Goal: Information Seeking & Learning: Stay updated

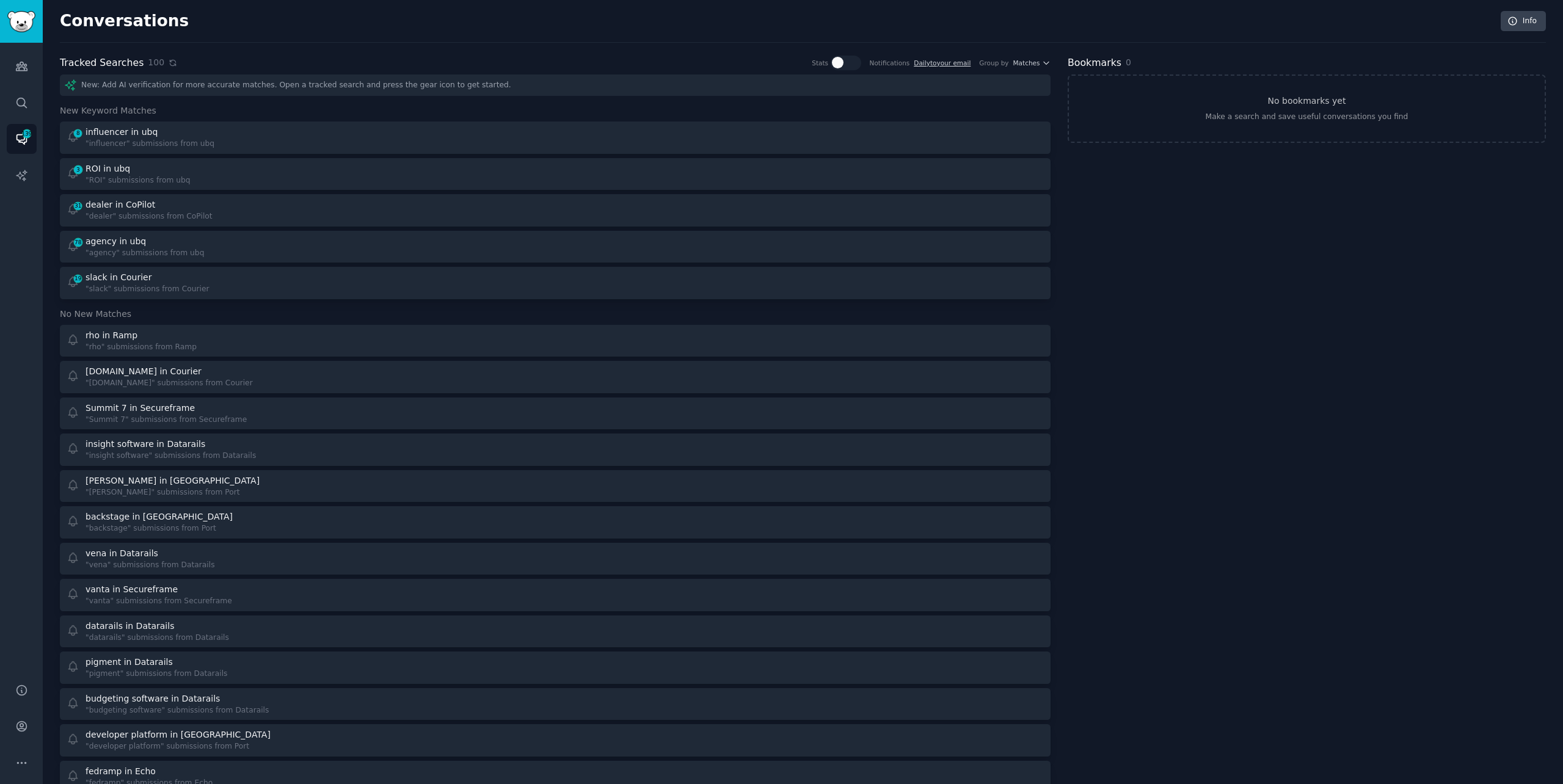
click at [169, 64] on icon at bounding box center [172, 62] width 8 height 8
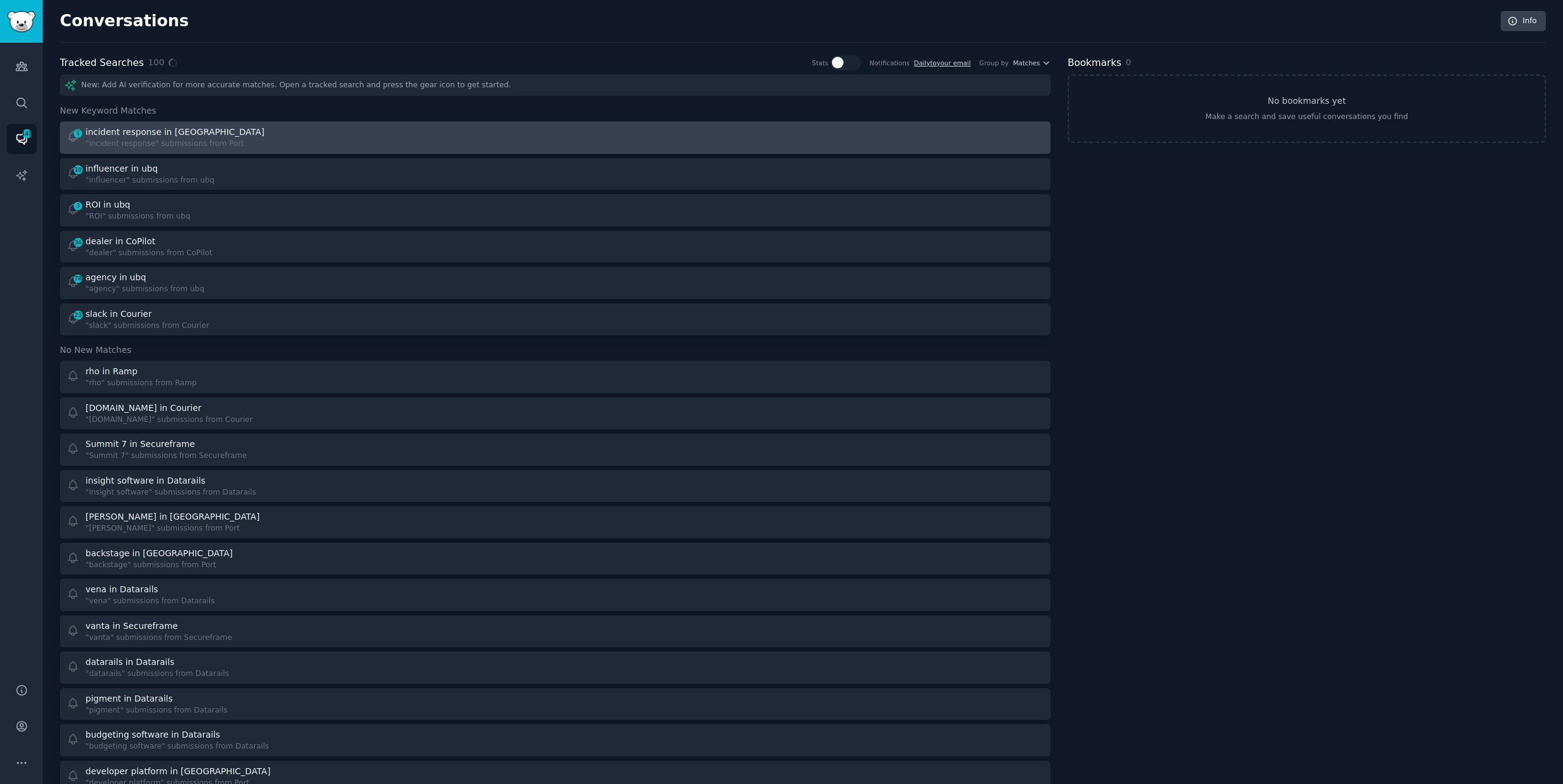
click at [334, 134] on div "1 incident response in Port "incident response" submissions from Port" at bounding box center [306, 137] width 481 height 24
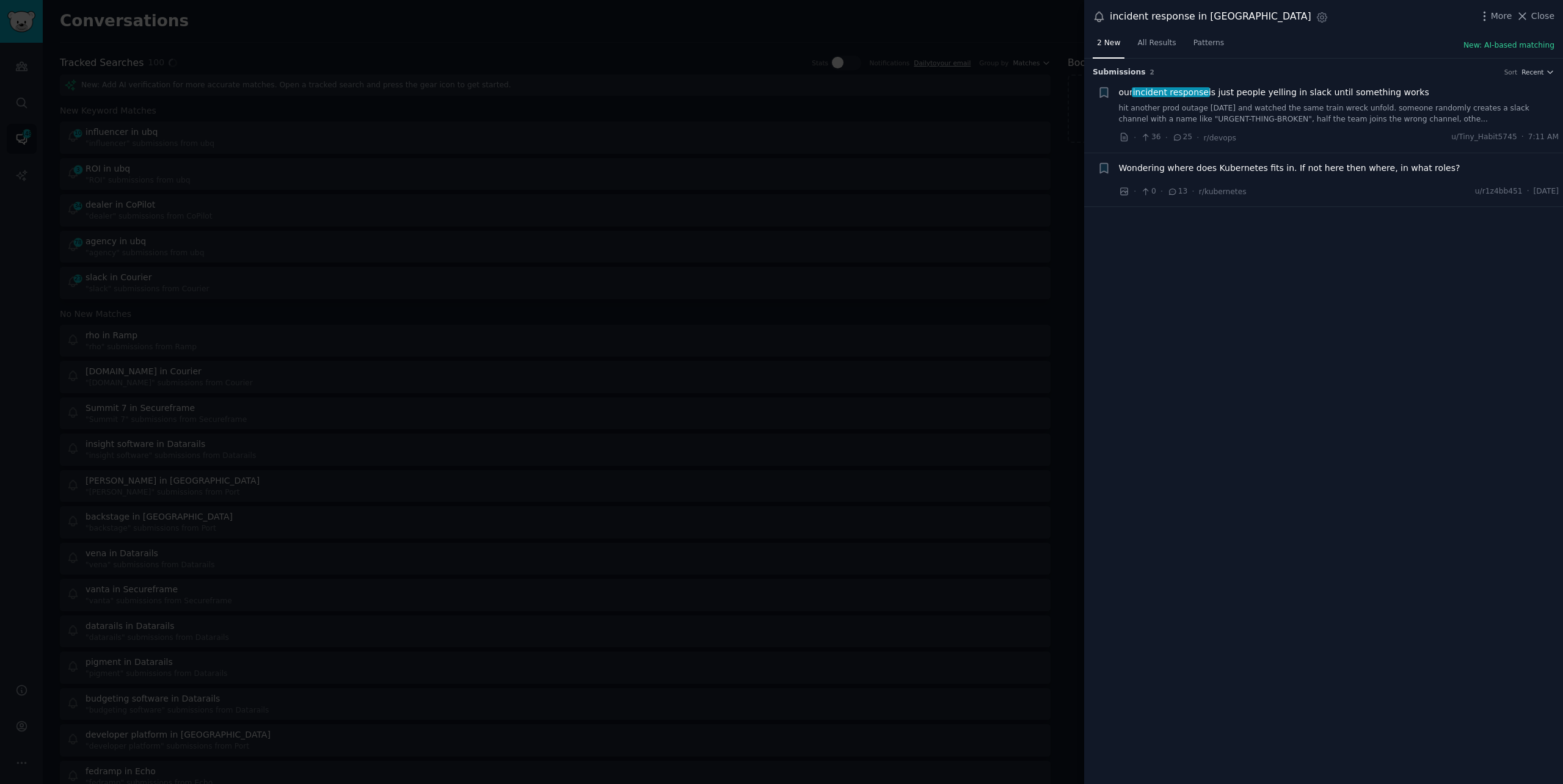
click at [1421, 105] on link "hit another prod outage [DATE] and watched the same train wreck unfold. someone…" at bounding box center [1339, 114] width 441 height 21
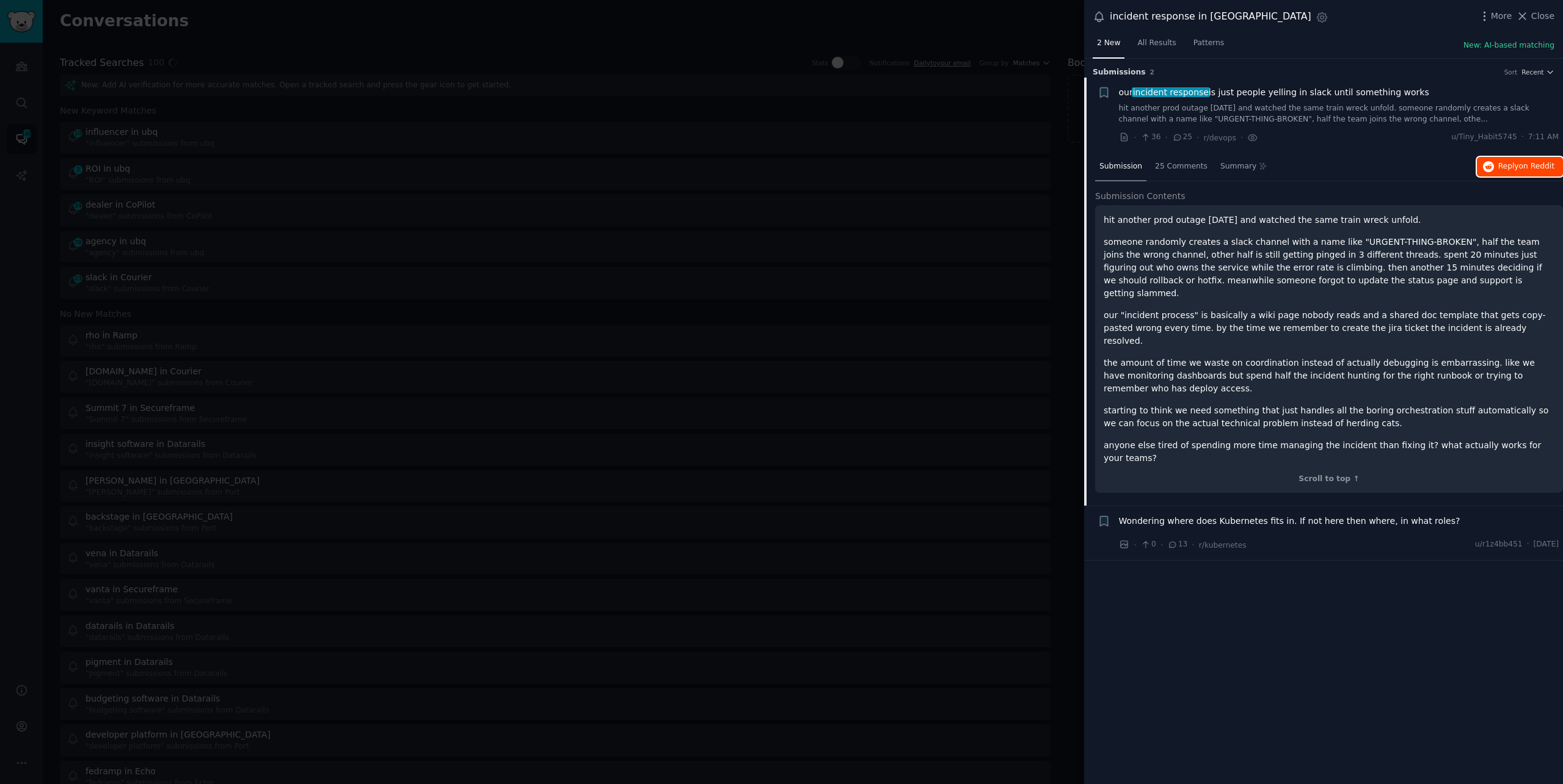
click at [1517, 157] on button "Reply on Reddit" at bounding box center [1520, 167] width 86 height 20
click at [754, 17] on div at bounding box center [781, 392] width 1563 height 784
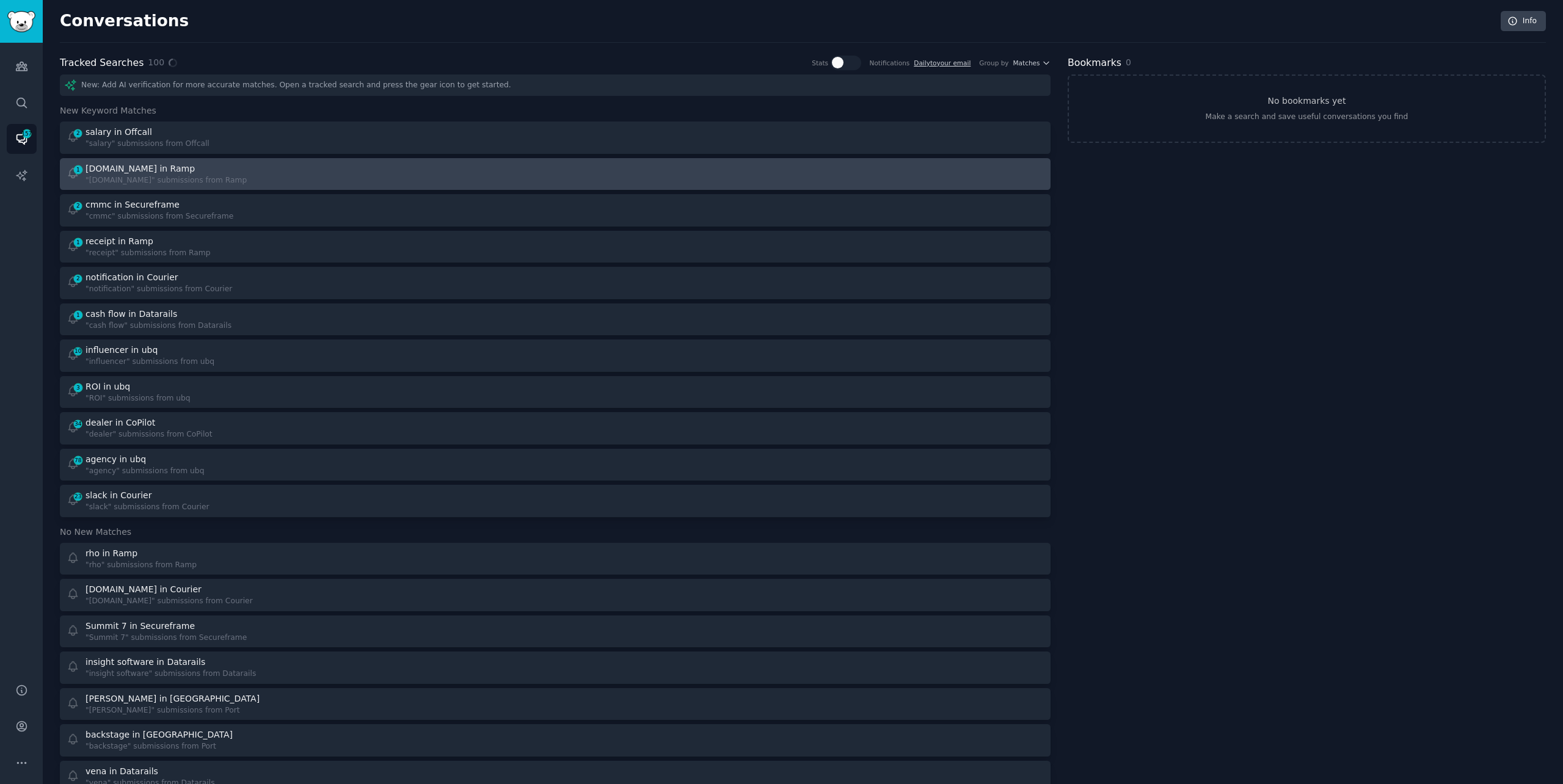
click at [552, 167] on div "1 [DOMAIN_NAME] in Ramp "[DOMAIN_NAME]" submissions from Ramp" at bounding box center [556, 174] width 983 height 24
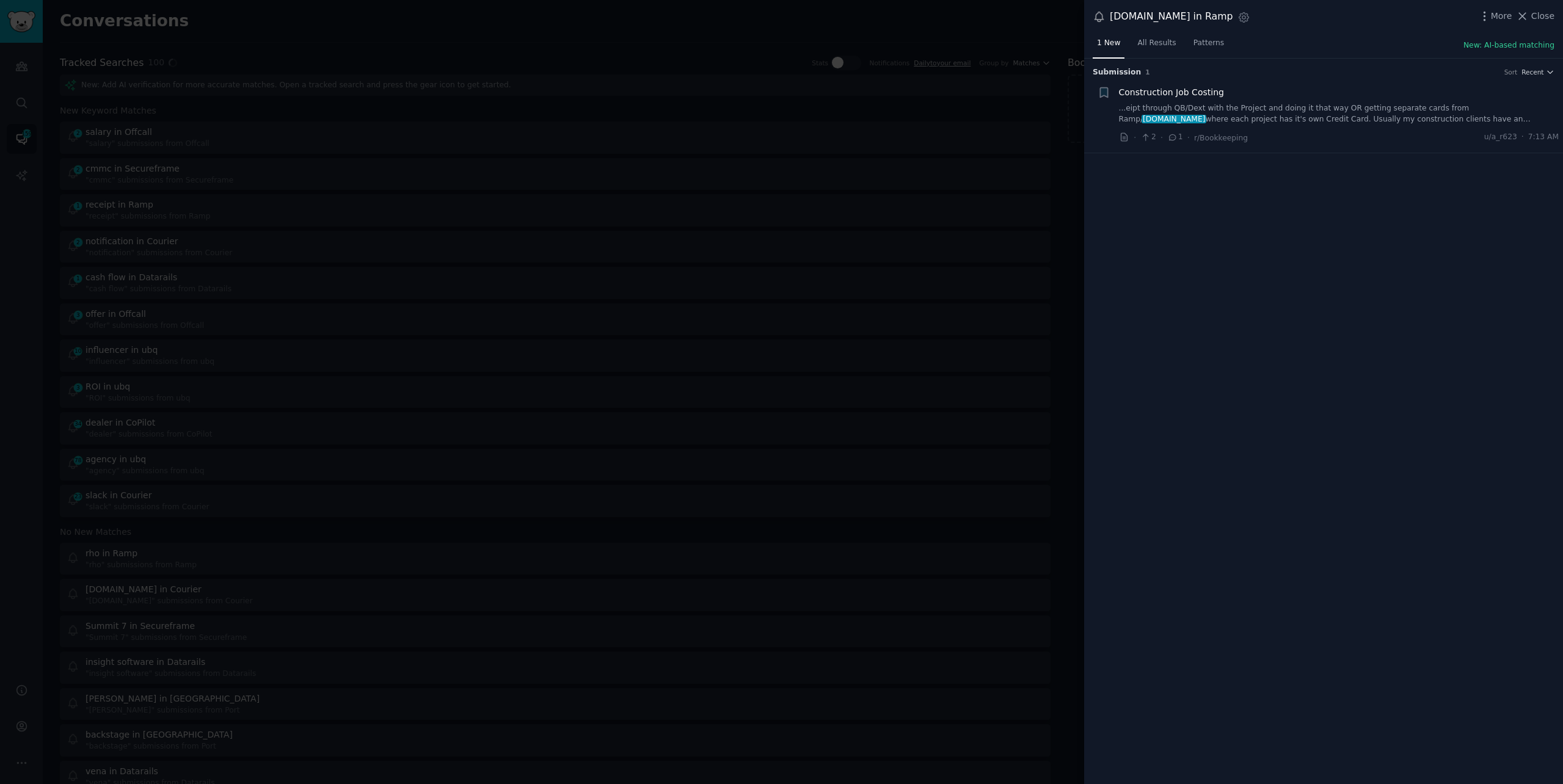
click at [1309, 113] on link "...eipt through QB/Dext with the Project and doing it that way OR getting separ…" at bounding box center [1339, 114] width 441 height 21
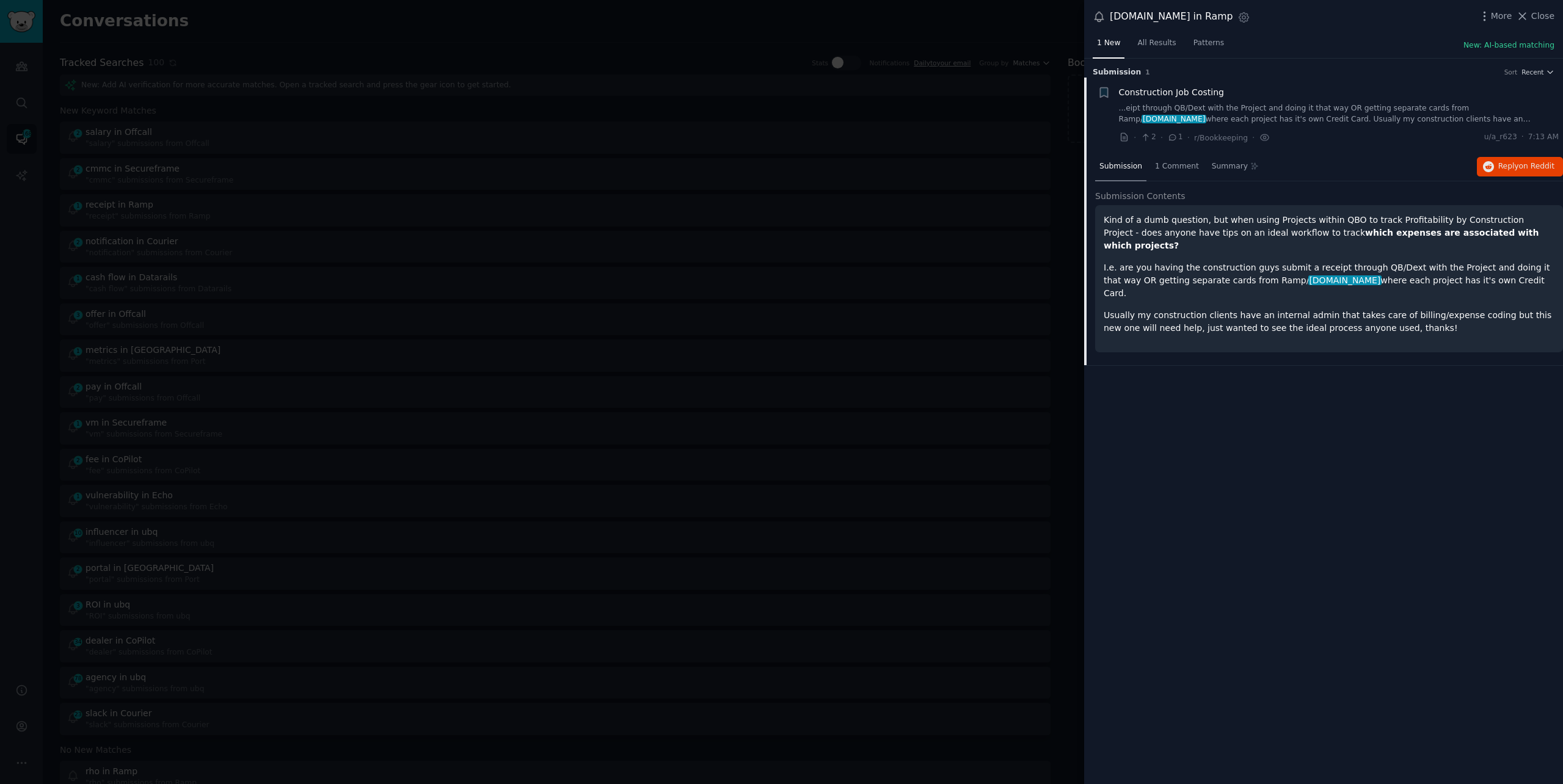
click at [347, 21] on div at bounding box center [781, 392] width 1563 height 784
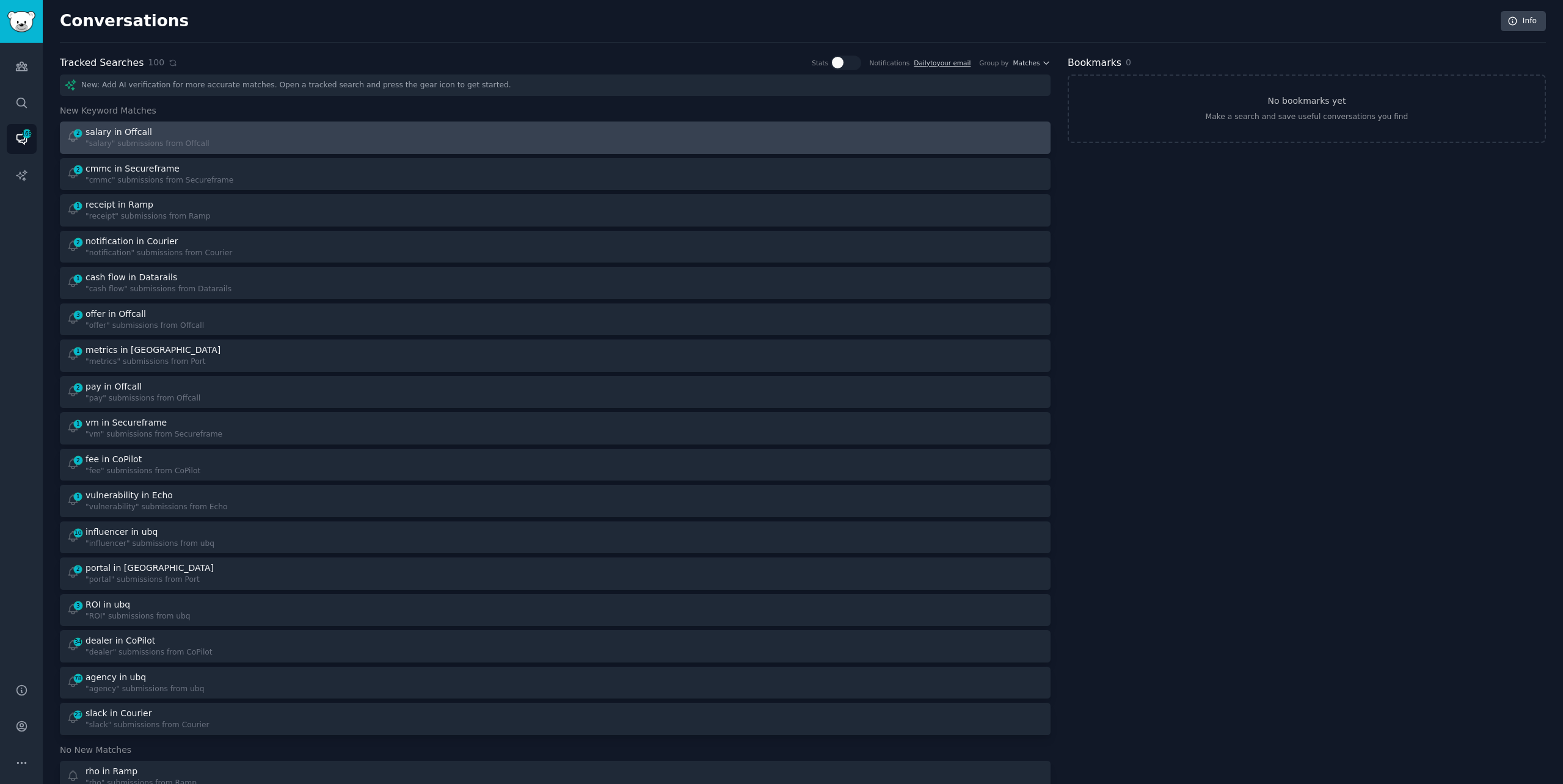
click at [222, 145] on div "2 salary in Offcall "salary" submissions from Offcall" at bounding box center [306, 137] width 481 height 24
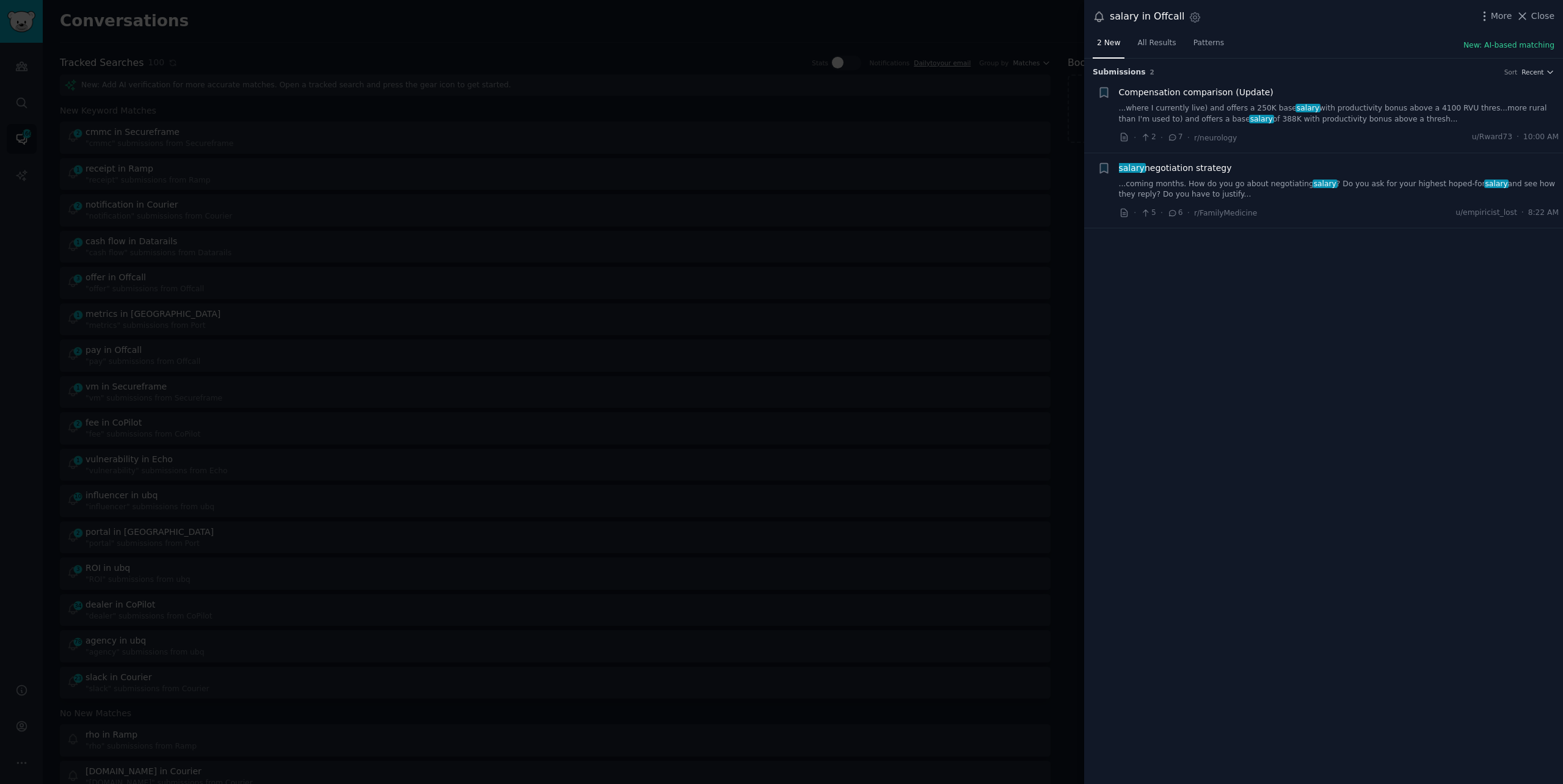
click at [1204, 117] on link "...where I currently live) and offers a 250K base salary with productivity bonu…" at bounding box center [1339, 114] width 441 height 21
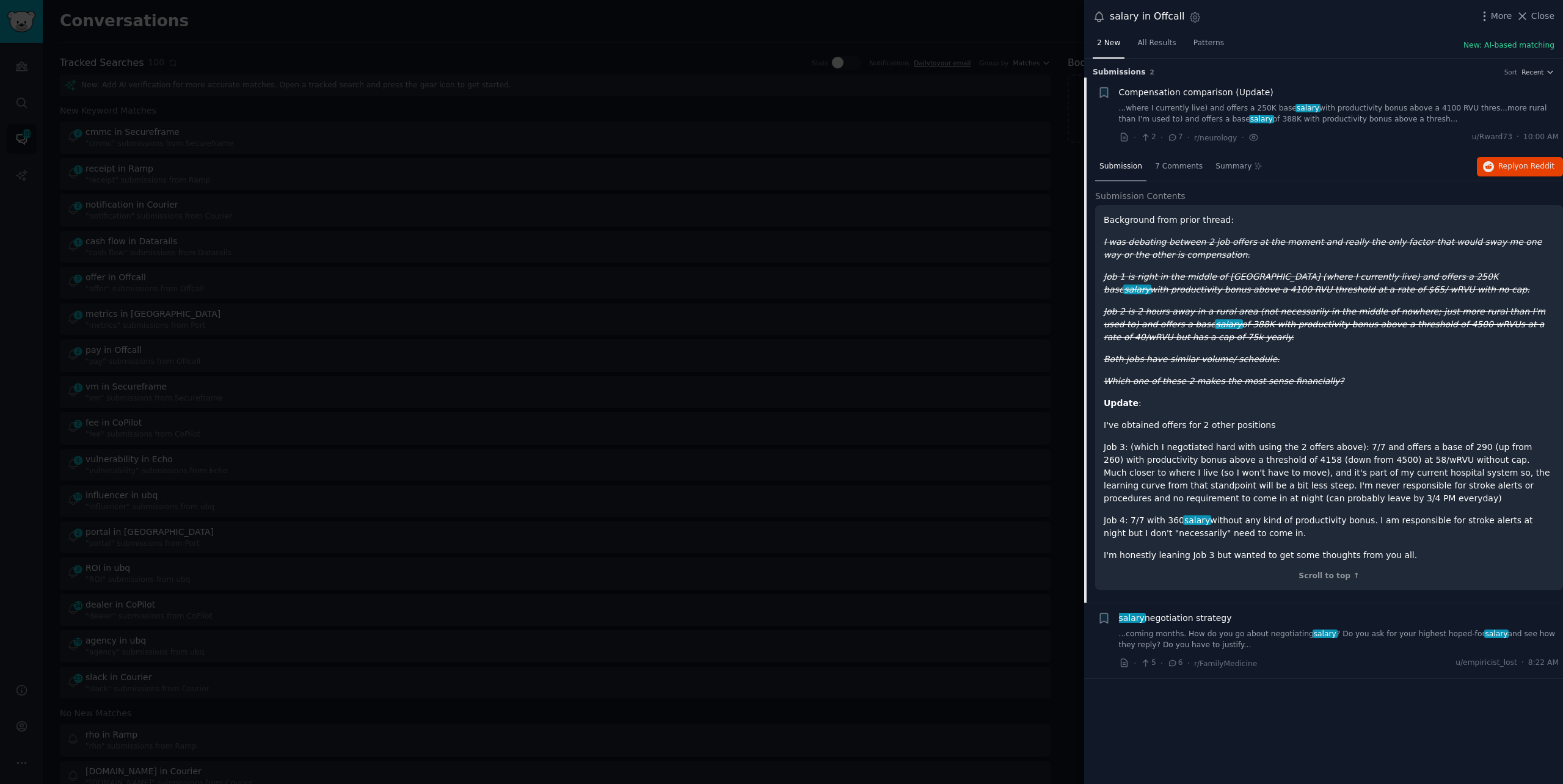
click at [1268, 629] on link "...coming months. How do you go about negotiating salary ? Do you ask for your …" at bounding box center [1339, 640] width 441 height 21
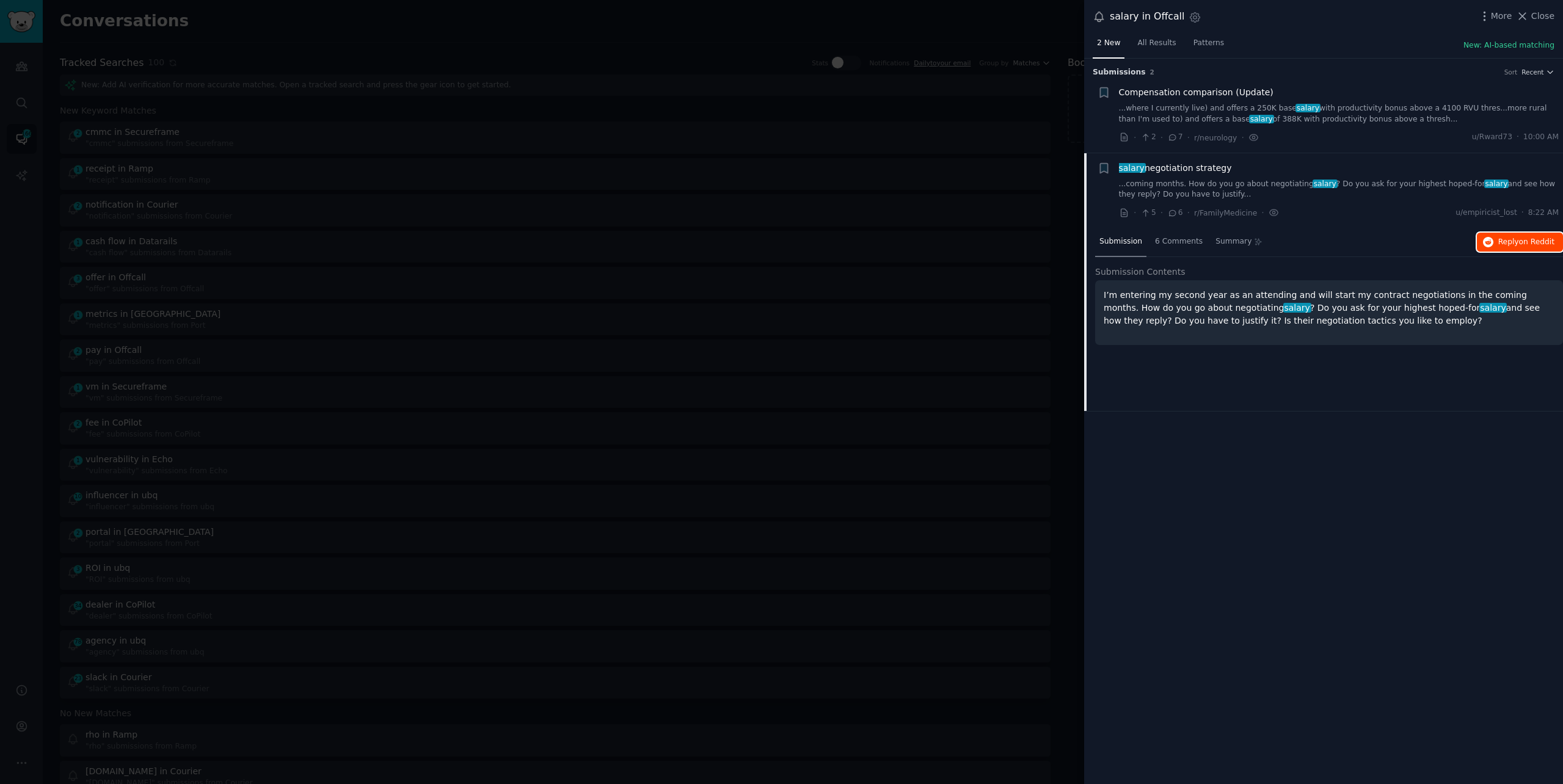
click at [1539, 240] on span "on Reddit" at bounding box center [1537, 241] width 35 height 8
click at [311, 35] on div at bounding box center [781, 392] width 1563 height 784
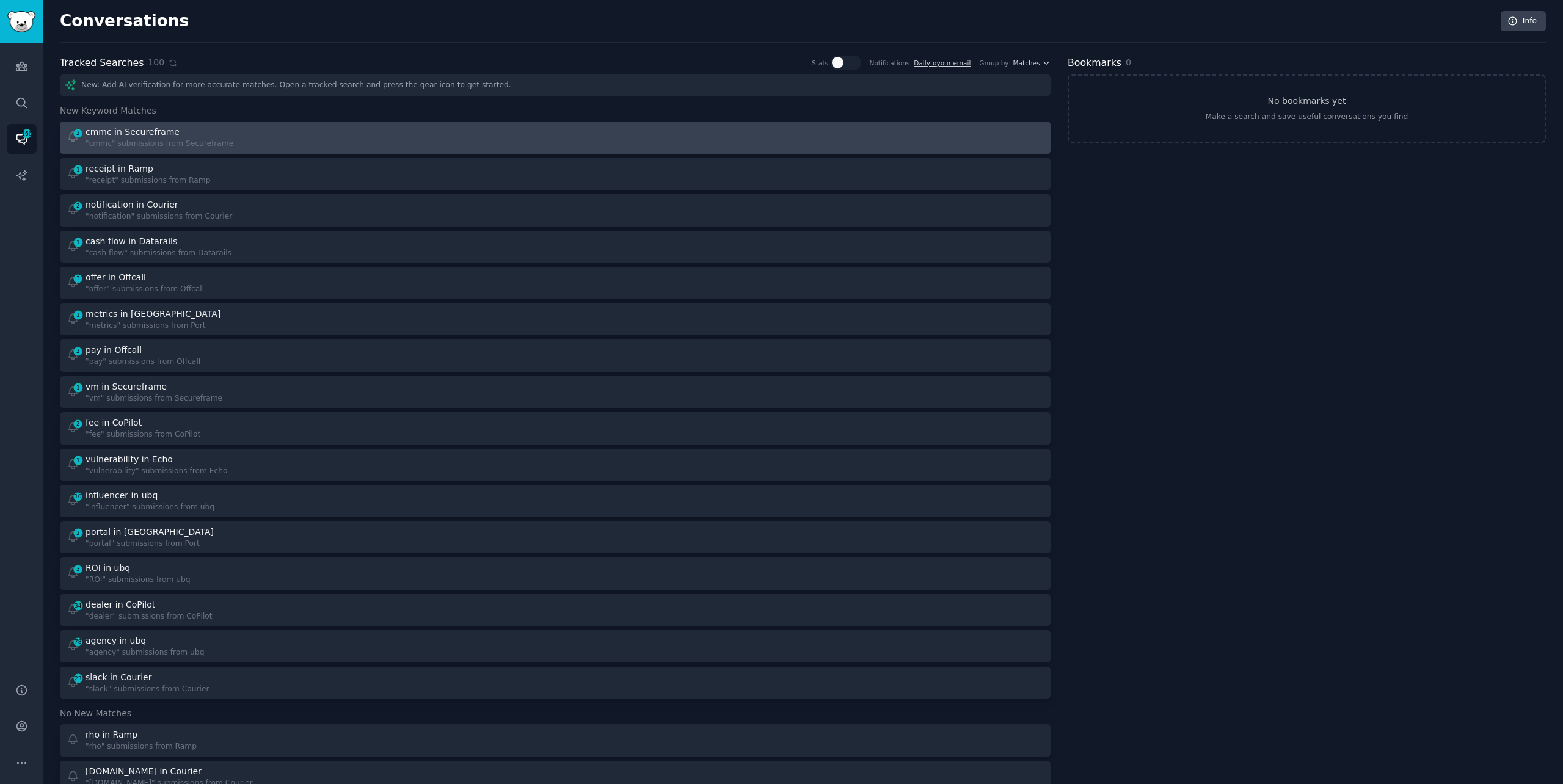
click at [289, 129] on div "2 cmmc in Secureframe "cmmc" submissions from Secureframe" at bounding box center [306, 137] width 481 height 24
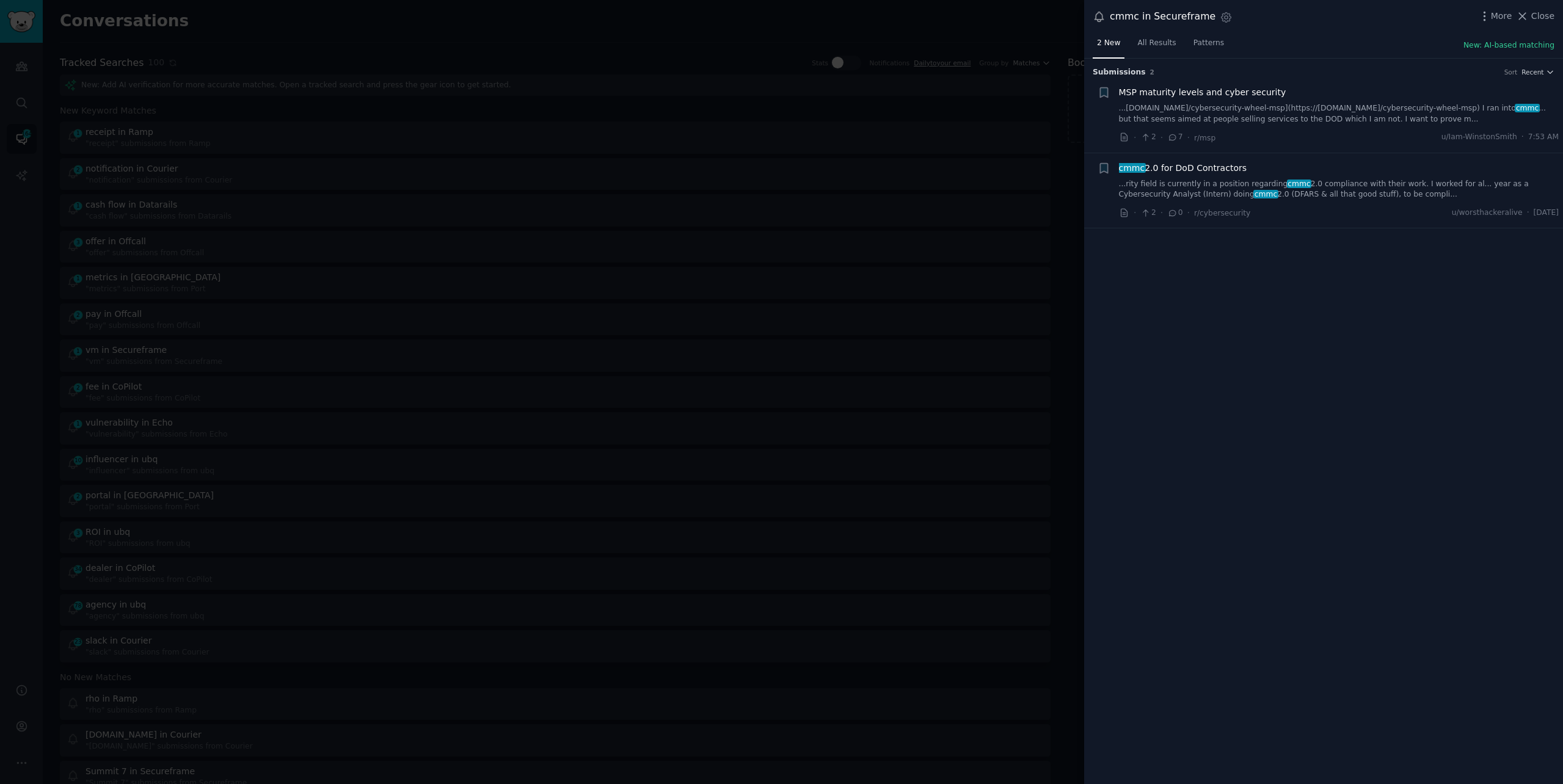
click at [1239, 116] on link "...[DOMAIN_NAME]/cybersecurity-wheel-msp](https://[DOMAIN_NAME]/cybersecurity-w…" at bounding box center [1339, 114] width 441 height 21
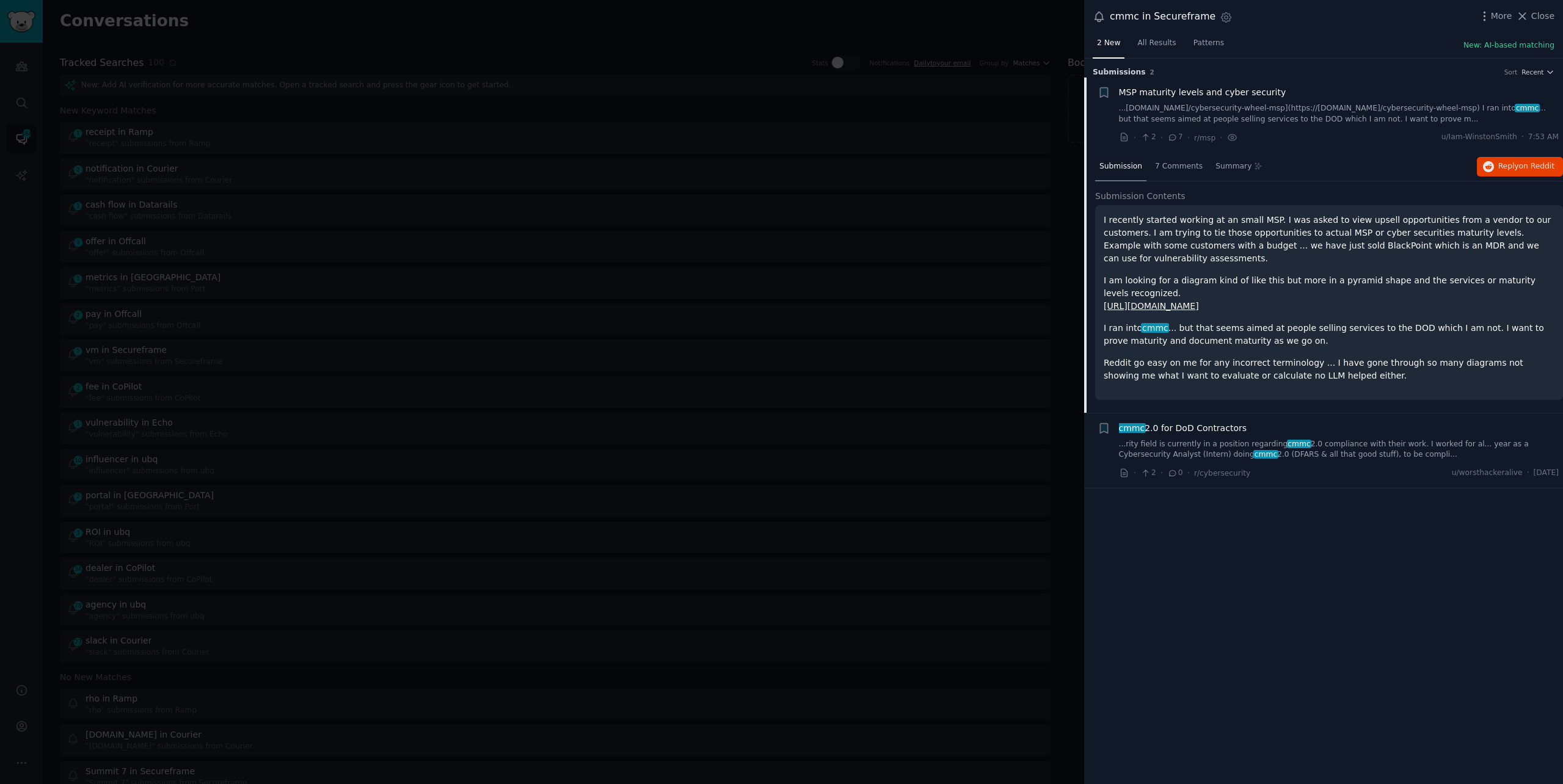
click at [1275, 446] on link "...rity field is currently in a position regarding cmmc 2.0 compliance with the…" at bounding box center [1339, 450] width 441 height 21
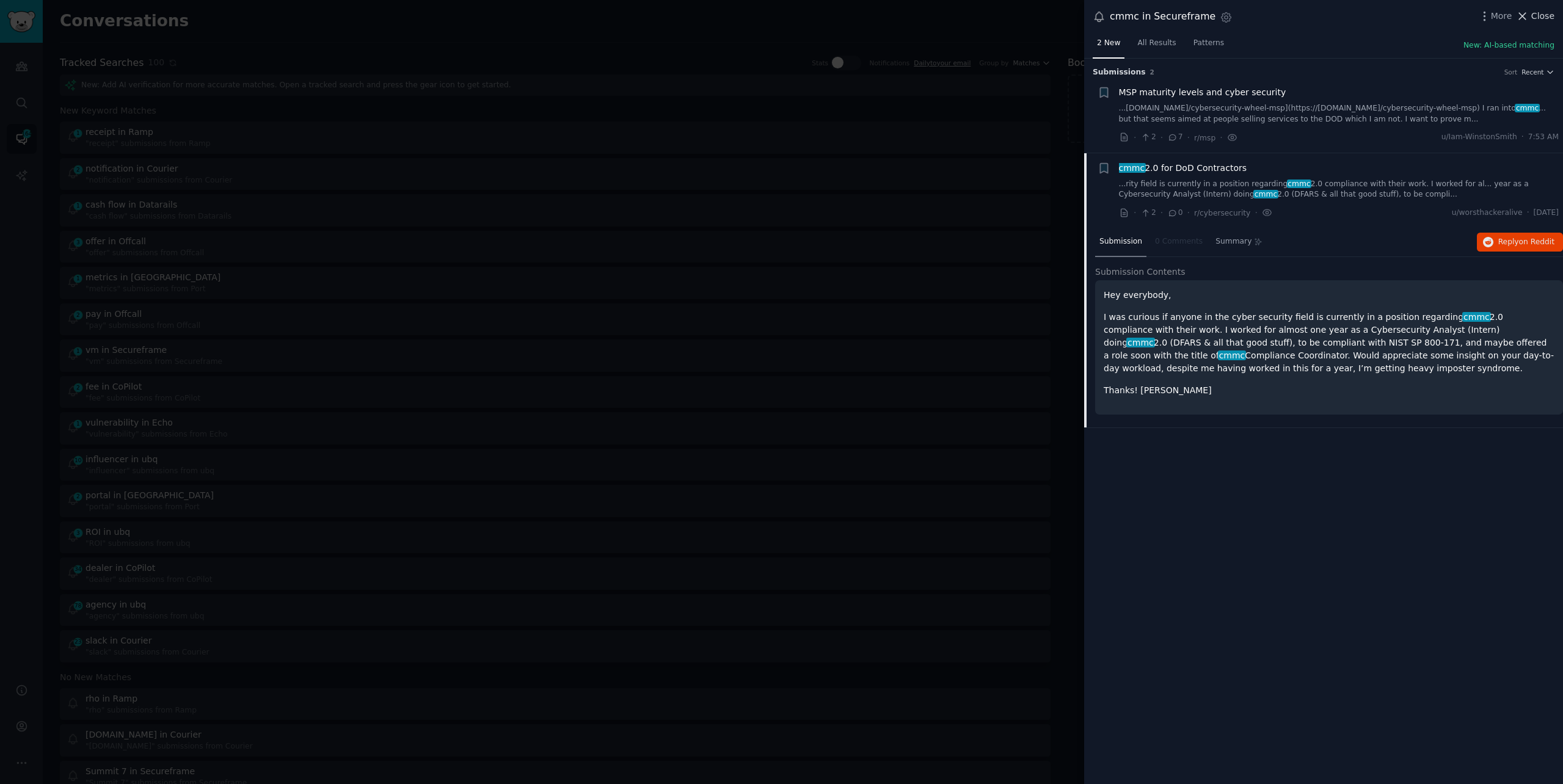
click at [1535, 14] on span "Close" at bounding box center [1543, 16] width 23 height 13
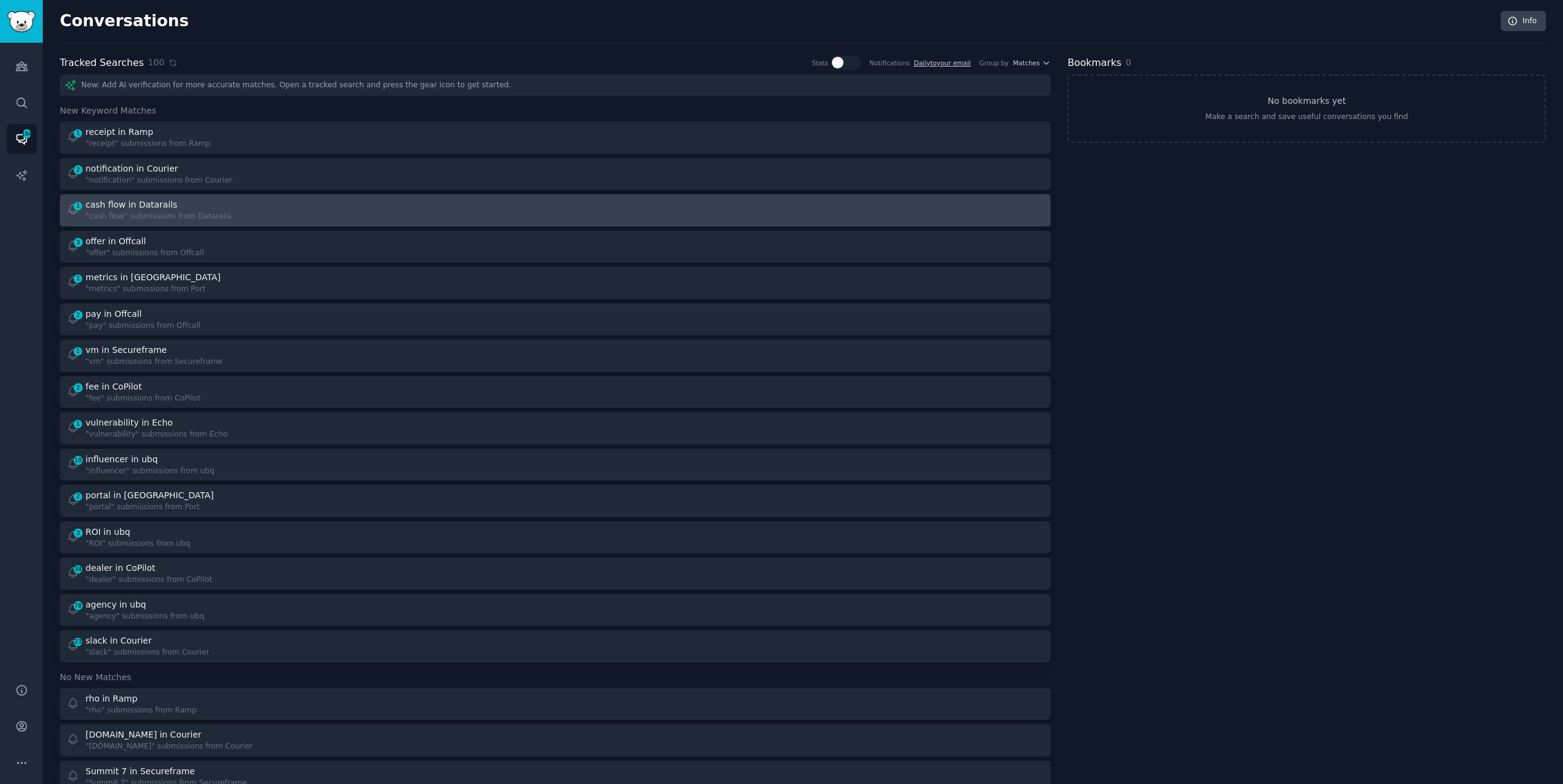
click at [241, 213] on div "1 cash flow in Datarails "cash flow" submissions from Datarails" at bounding box center [306, 210] width 481 height 24
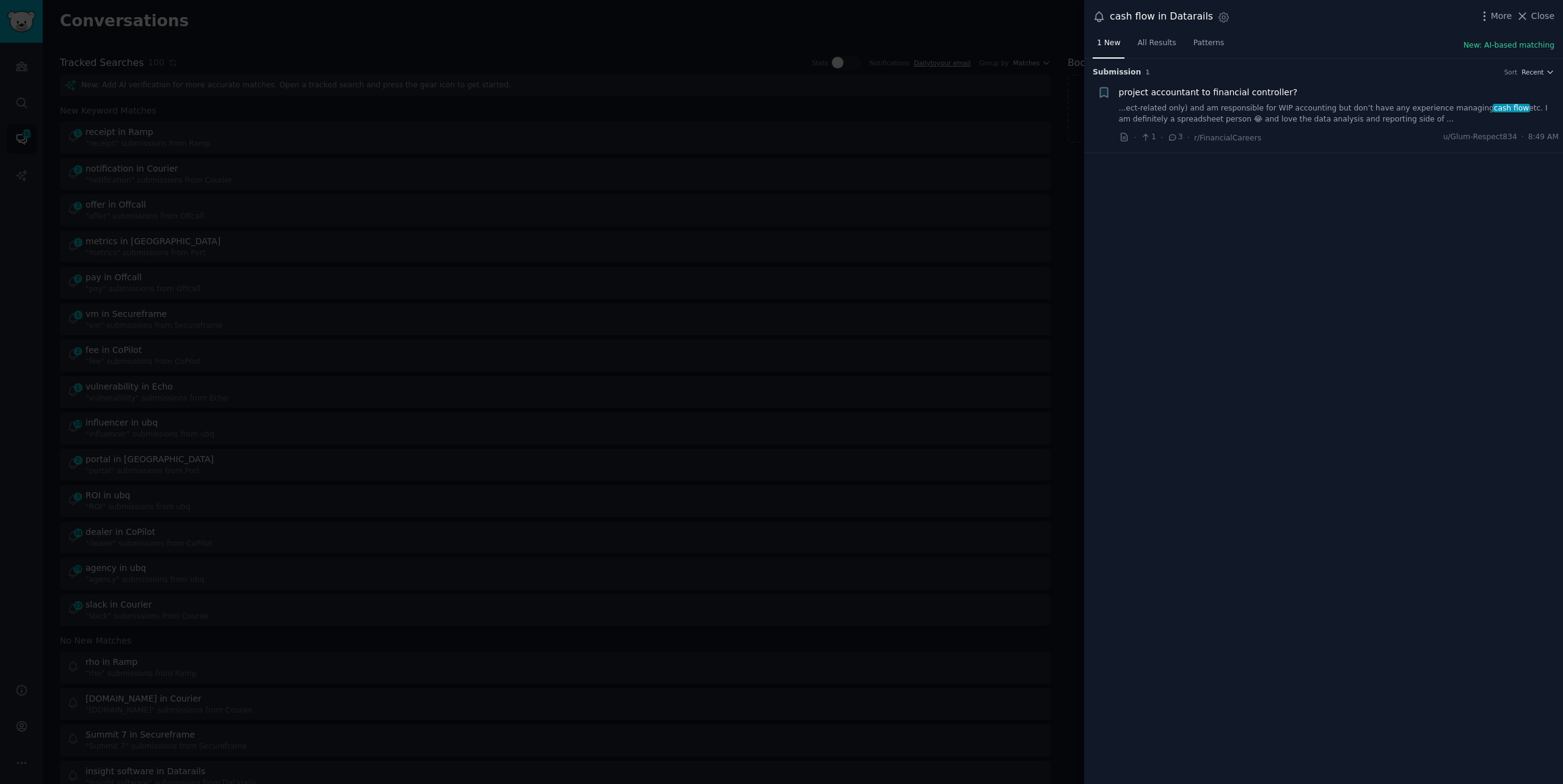
click at [1299, 118] on link "...ect-related only) and am responsible for WIP accounting but don’t have any e…" at bounding box center [1339, 114] width 441 height 21
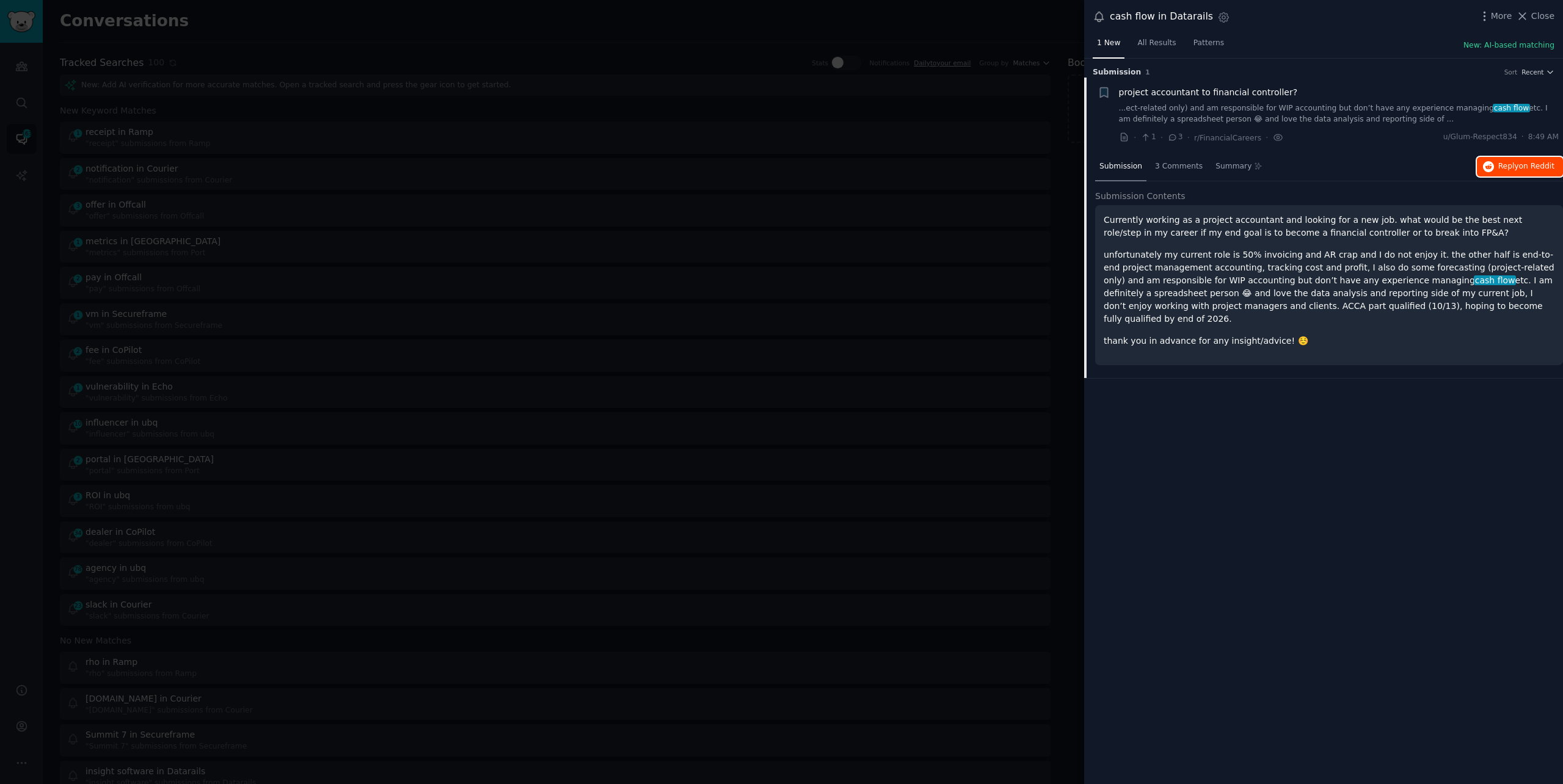
click at [1528, 174] on button "Reply on Reddit" at bounding box center [1520, 167] width 86 height 20
click at [634, 7] on div at bounding box center [781, 392] width 1563 height 784
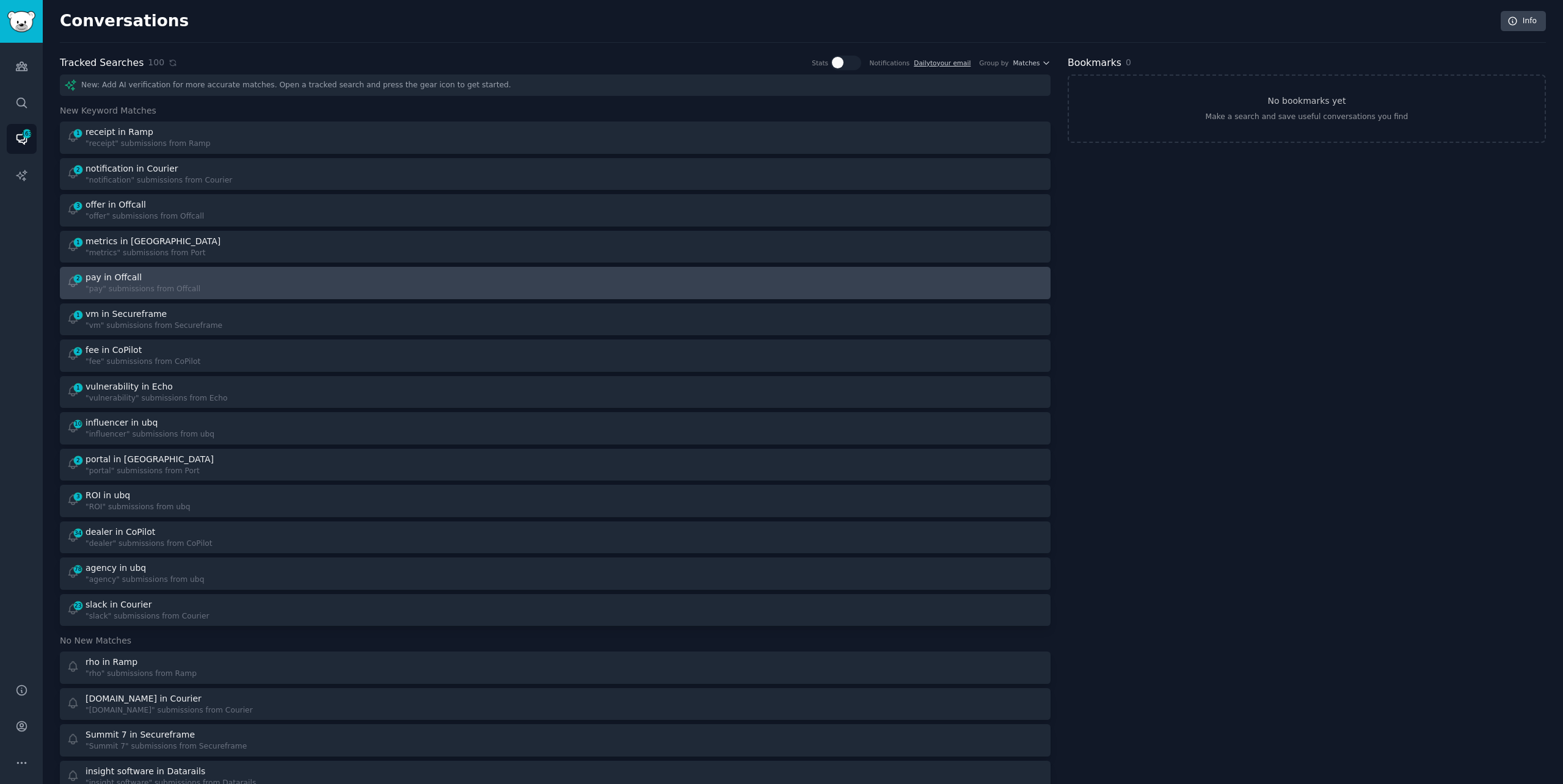
click at [614, 282] on div at bounding box center [804, 283] width 481 height 24
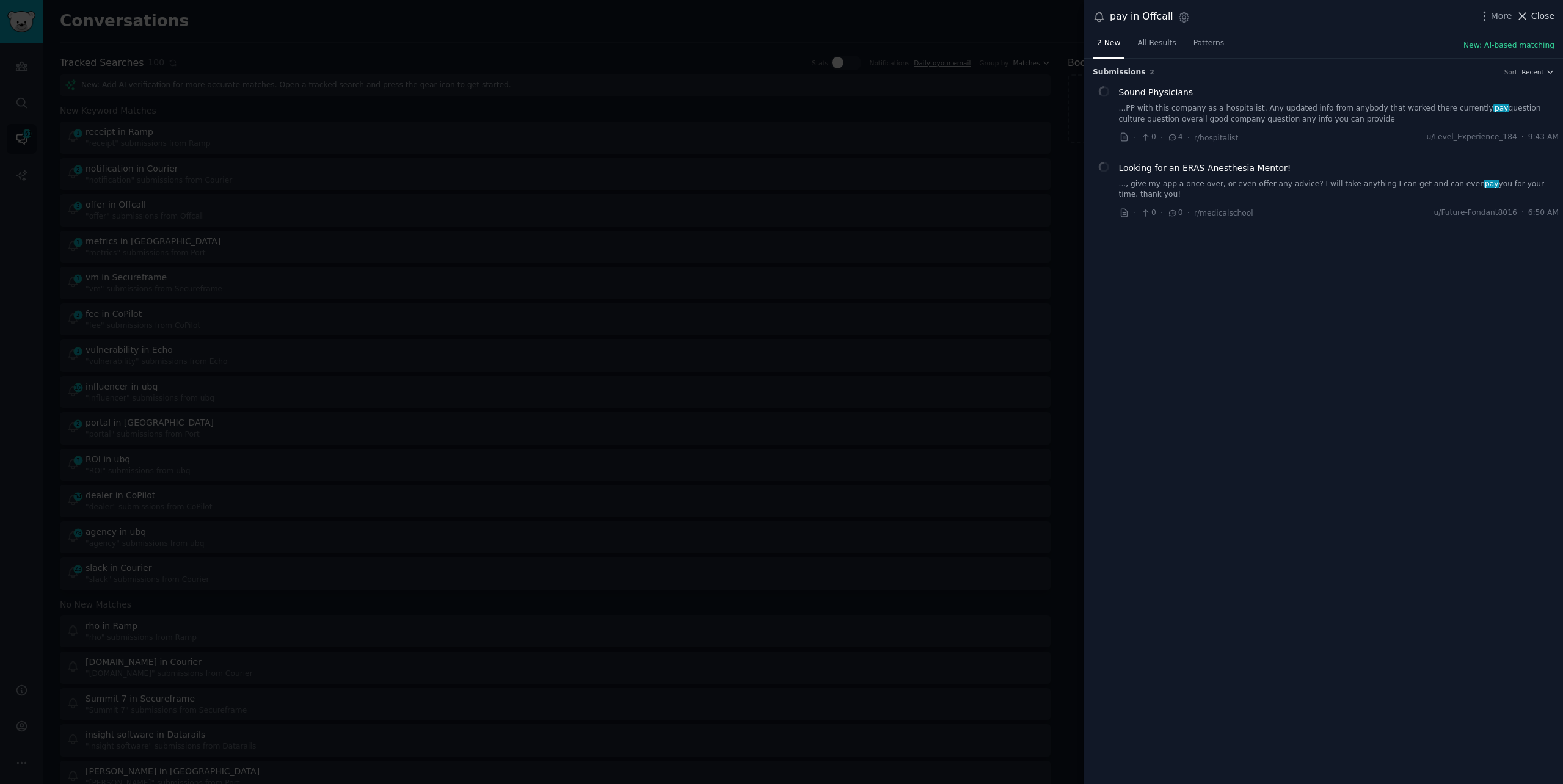
click at [1535, 16] on span "Close" at bounding box center [1543, 16] width 23 height 13
